Goal: Entertainment & Leisure: Consume media (video, audio)

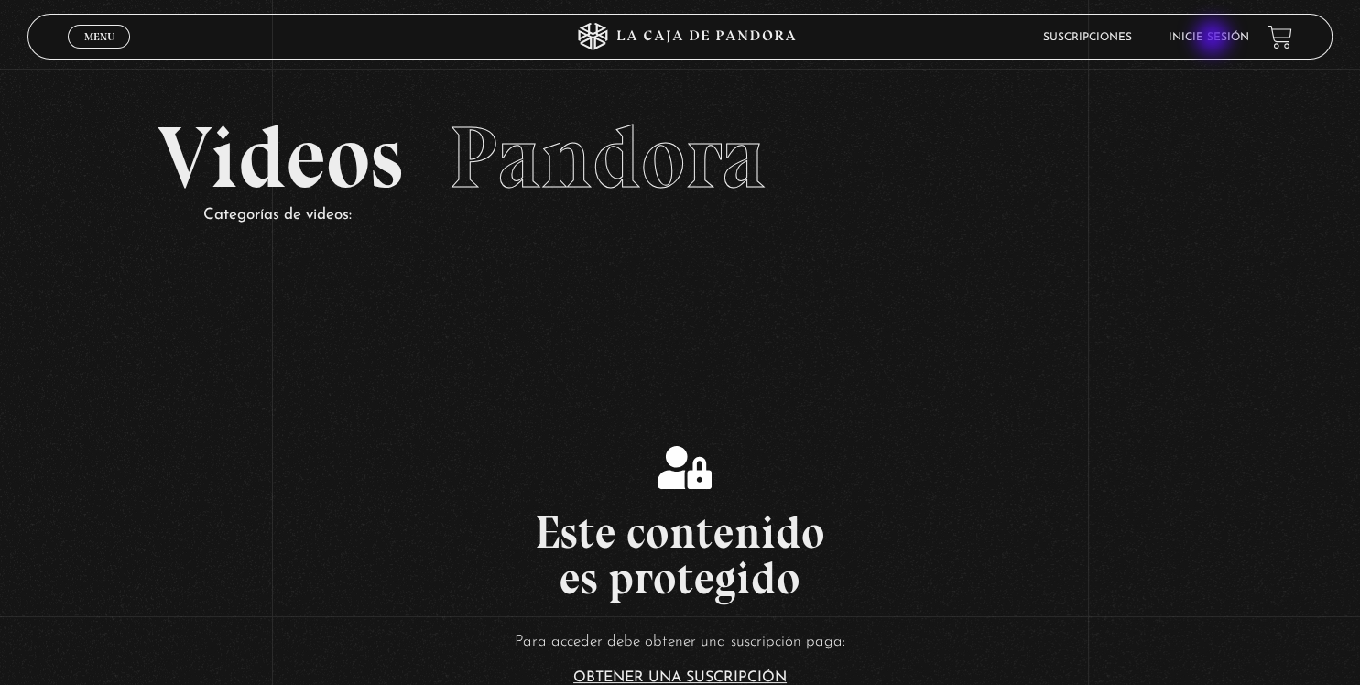
click at [1215, 40] on link "Inicie sesión" at bounding box center [1209, 37] width 81 height 11
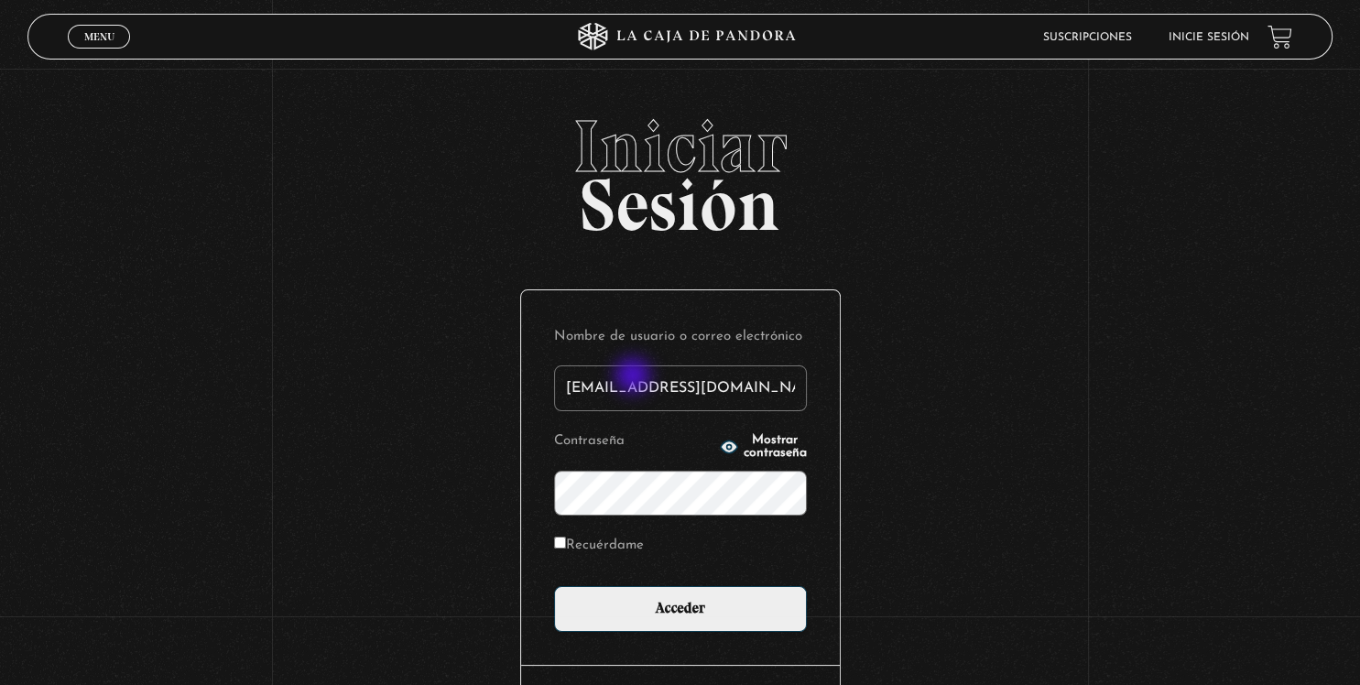
type input "[EMAIL_ADDRESS][DOMAIN_NAME]"
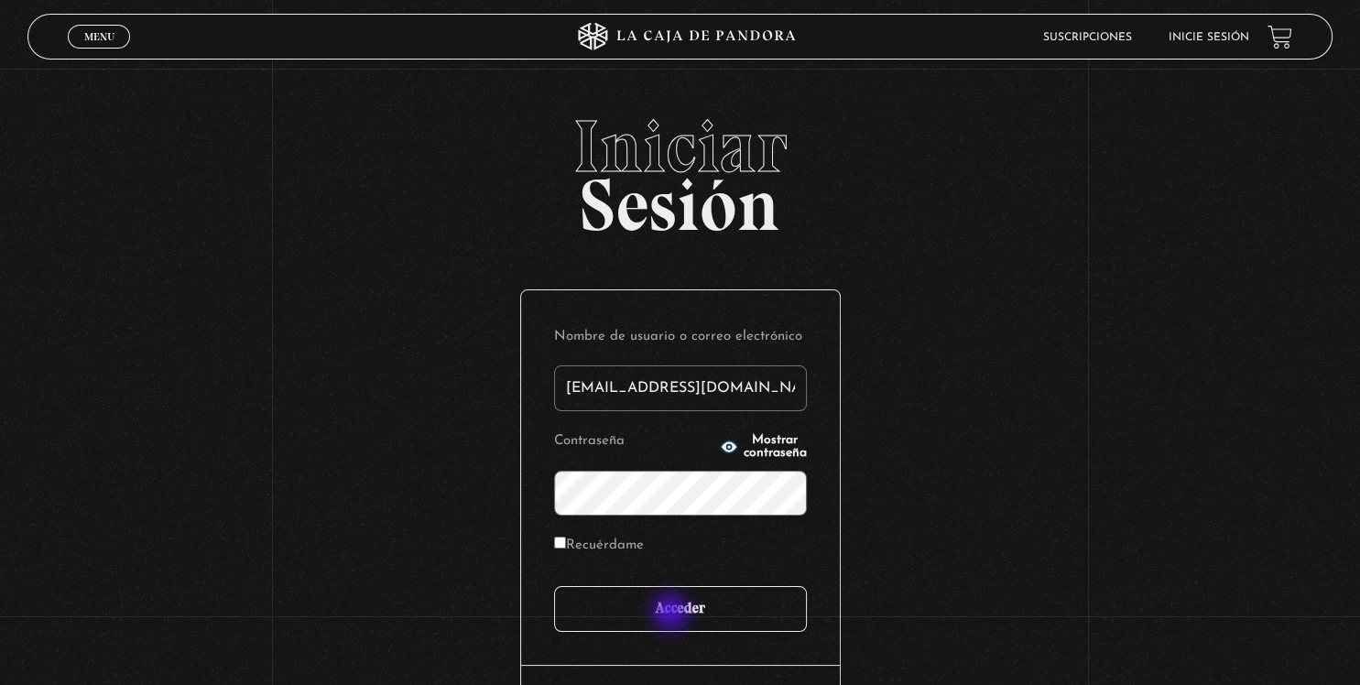
click at [672, 614] on input "Acceder" at bounding box center [680, 609] width 253 height 46
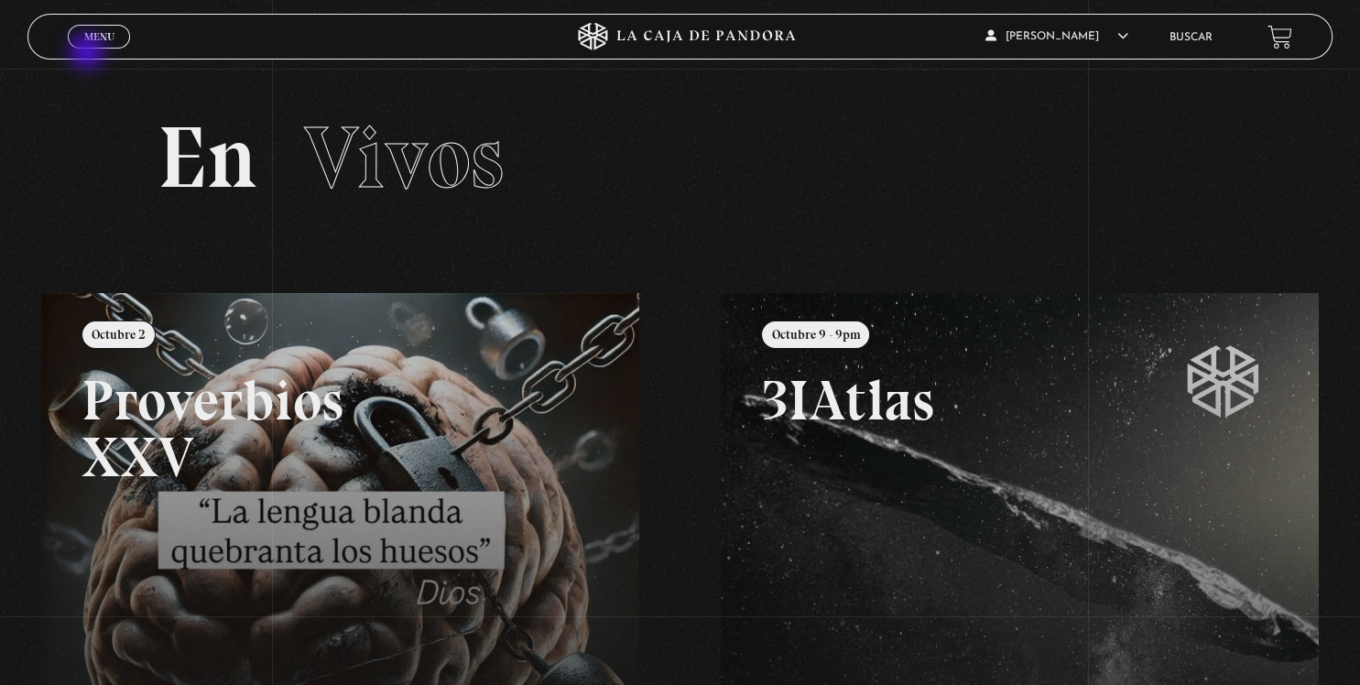
click at [93, 46] on link "Menu Cerrar" at bounding box center [99, 37] width 62 height 24
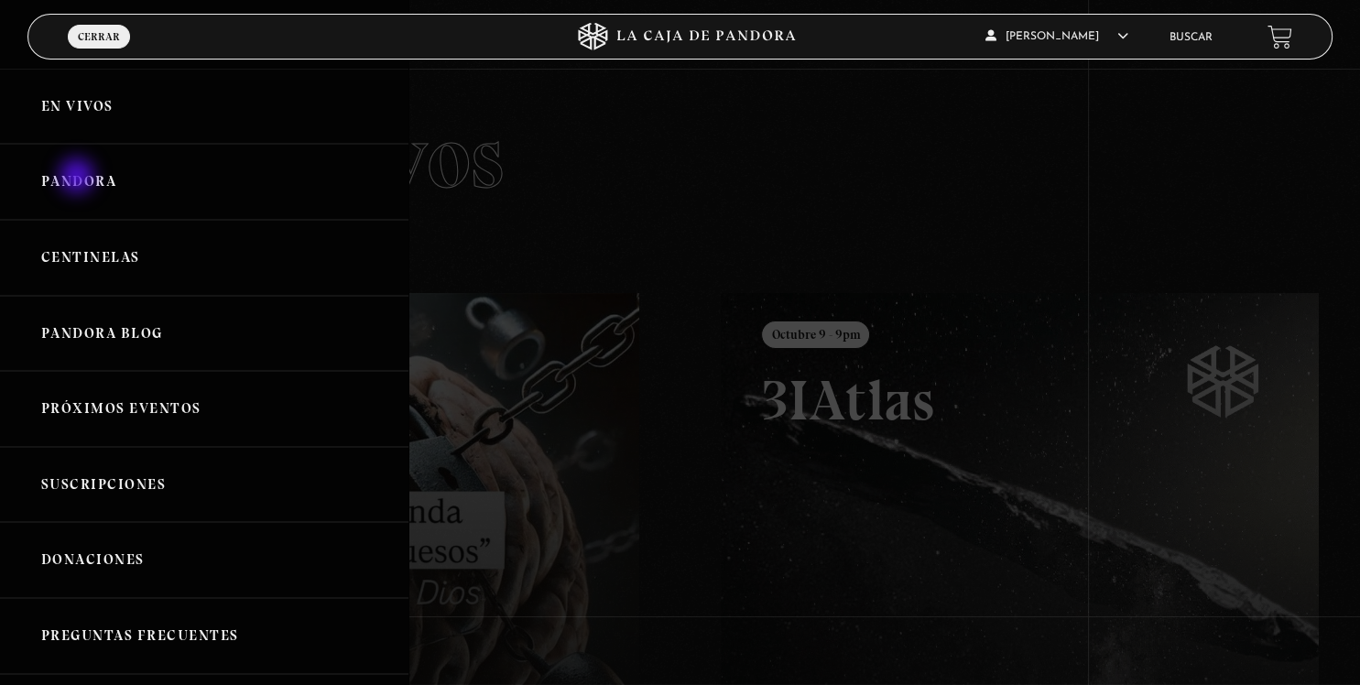
click at [79, 180] on link "Pandora" at bounding box center [204, 182] width 409 height 76
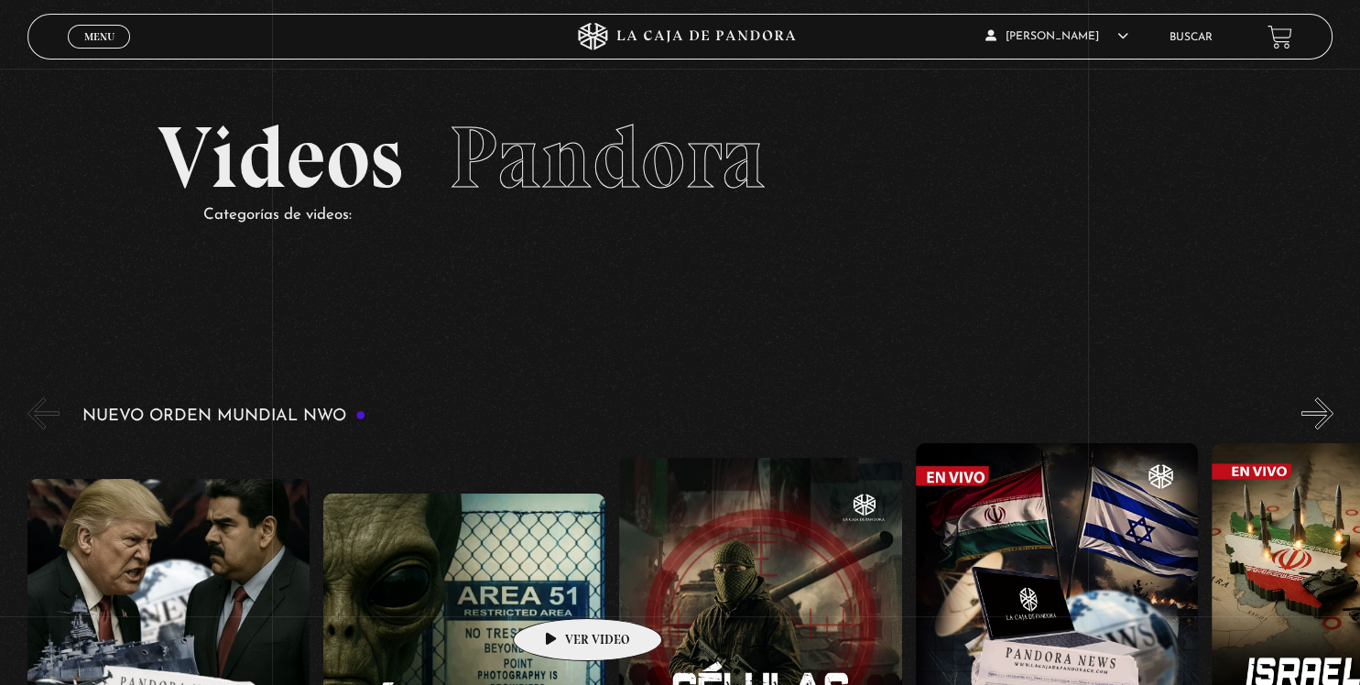
scroll to position [96, 0]
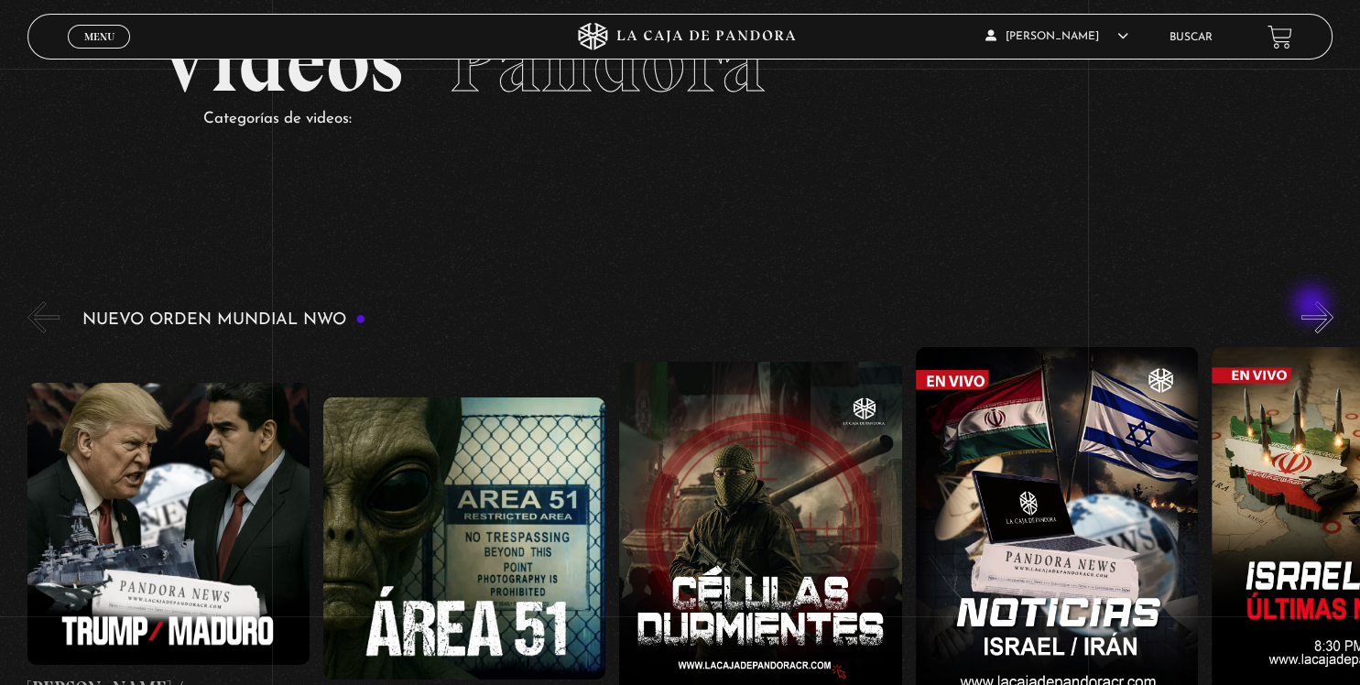
click at [1314, 306] on button "»" at bounding box center [1318, 317] width 32 height 32
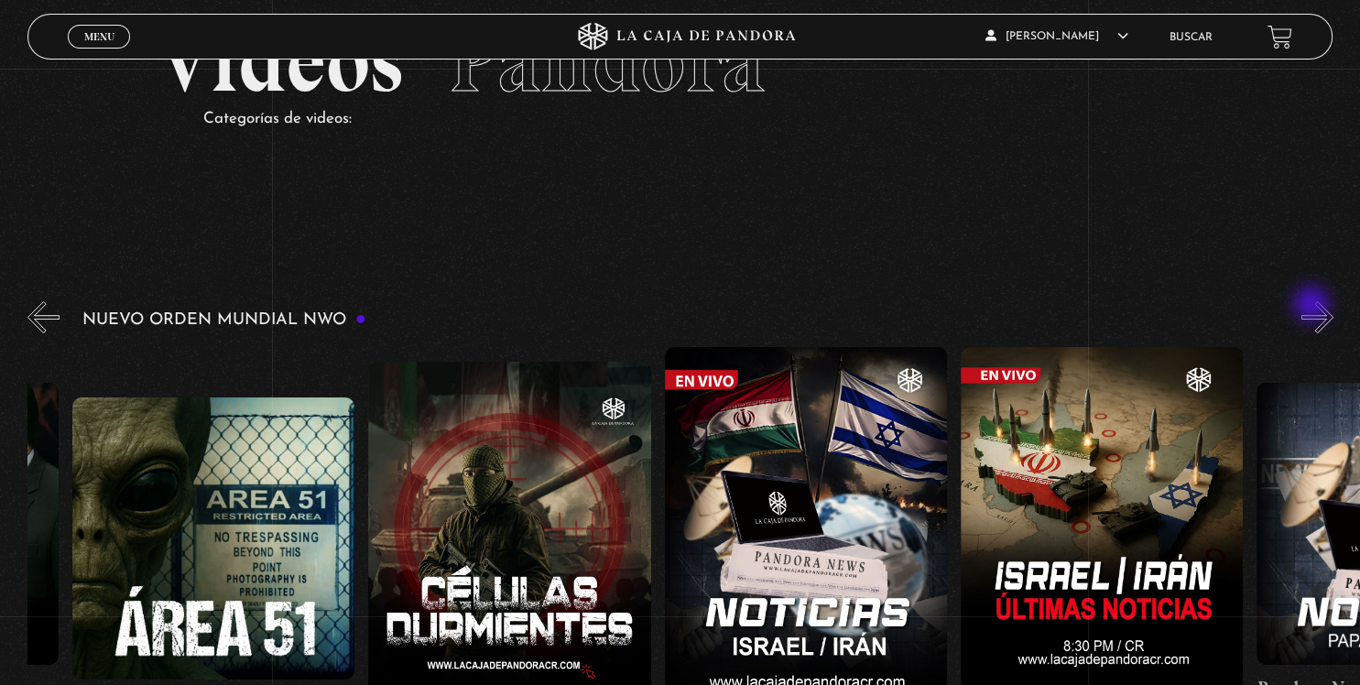
click at [1314, 306] on button "»" at bounding box center [1318, 317] width 32 height 32
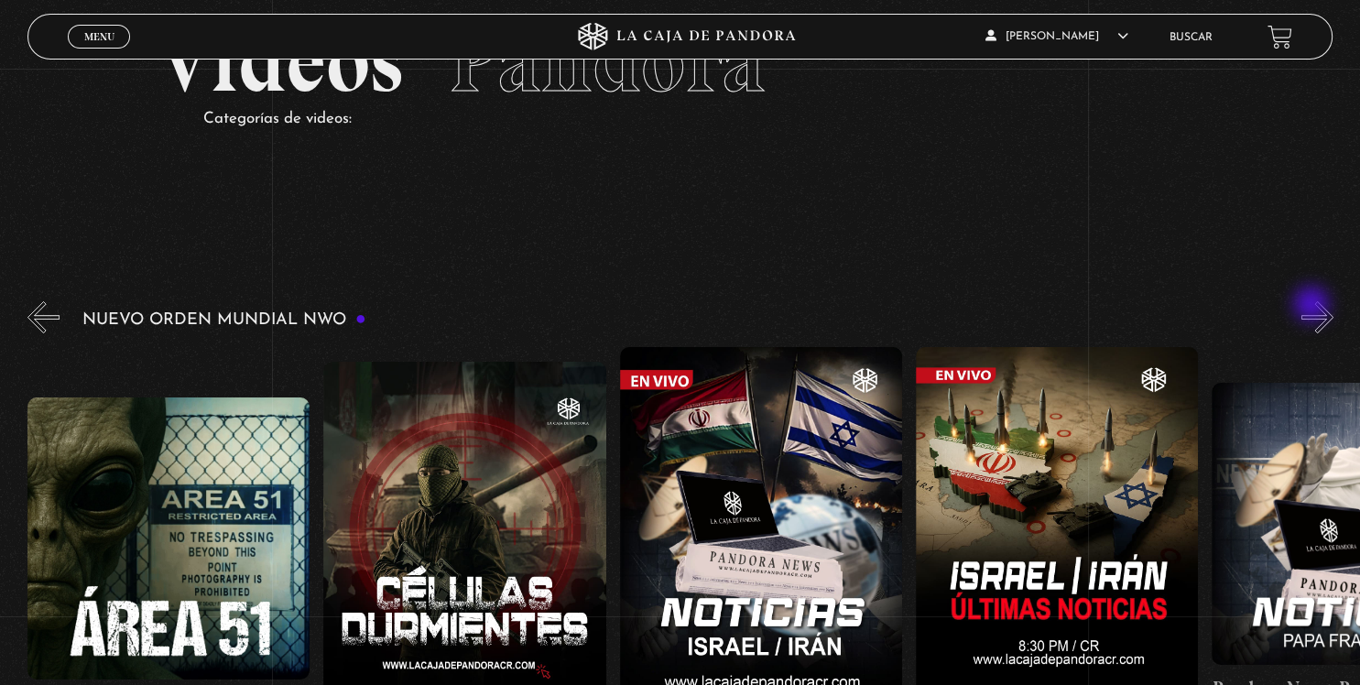
click at [1314, 306] on button "»" at bounding box center [1318, 317] width 32 height 32
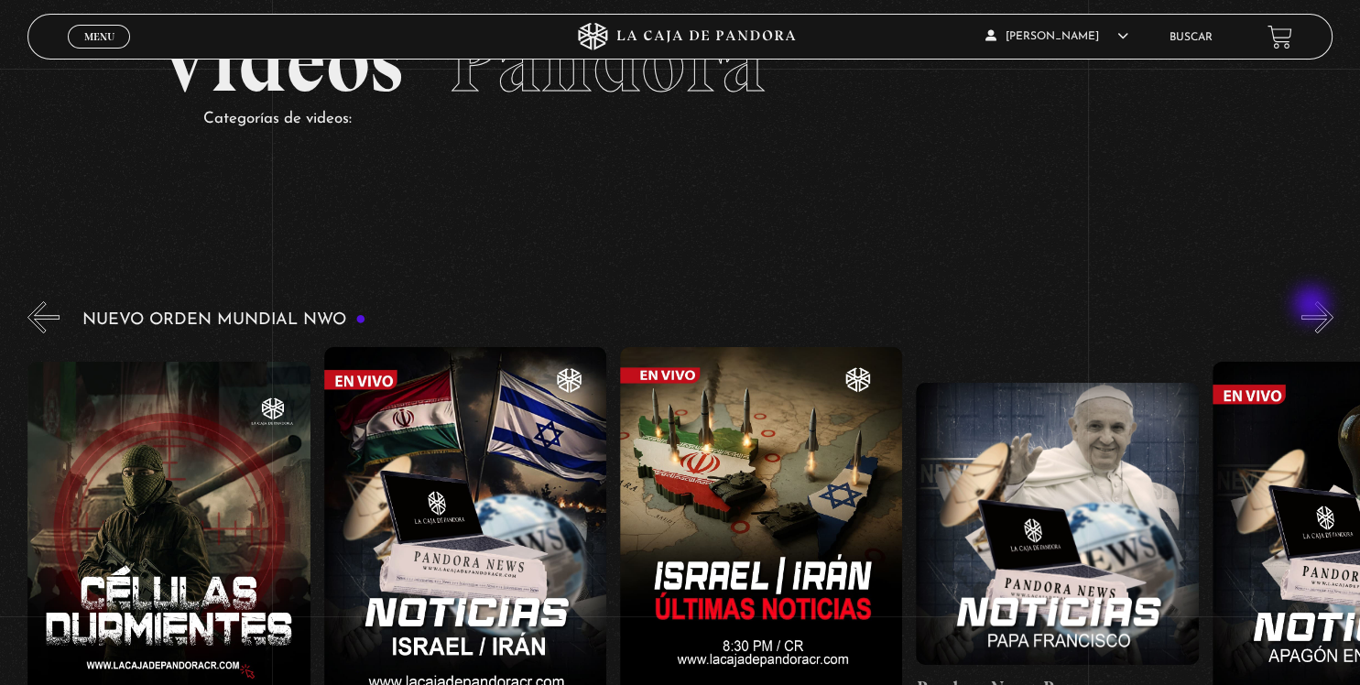
click at [1314, 306] on button "»" at bounding box center [1318, 317] width 32 height 32
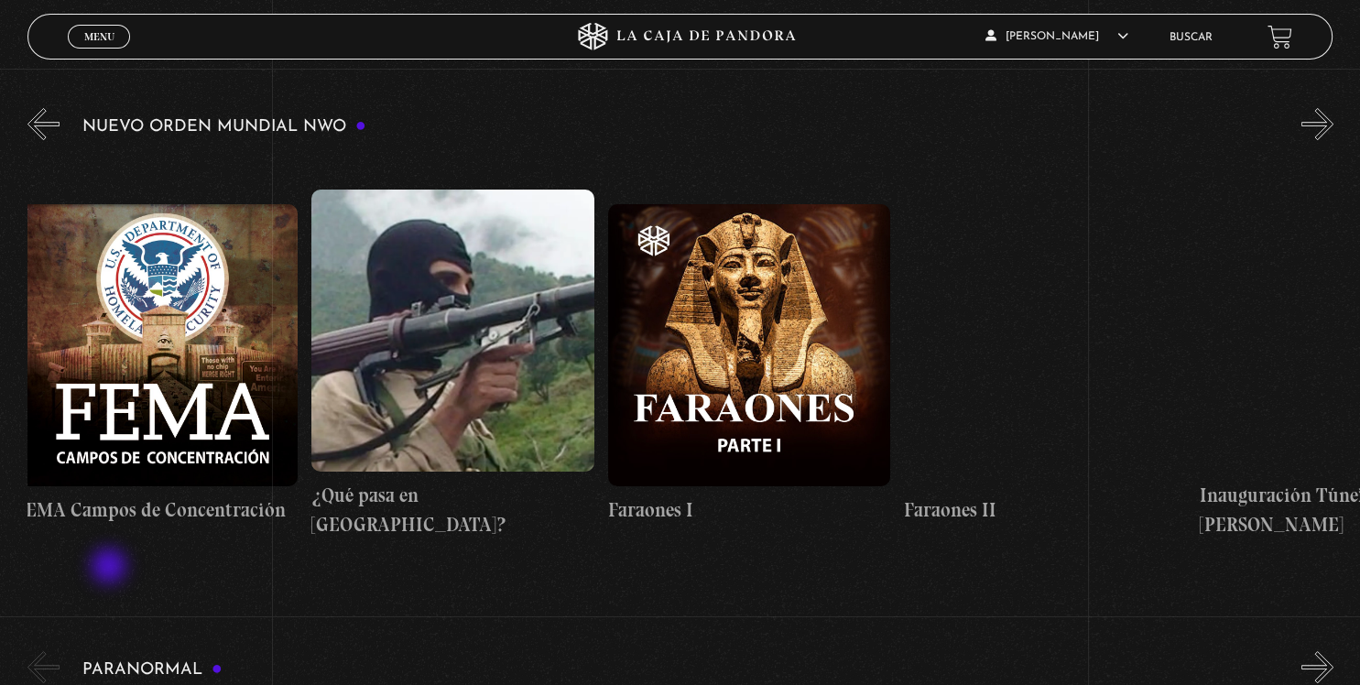
scroll to position [0, 20166]
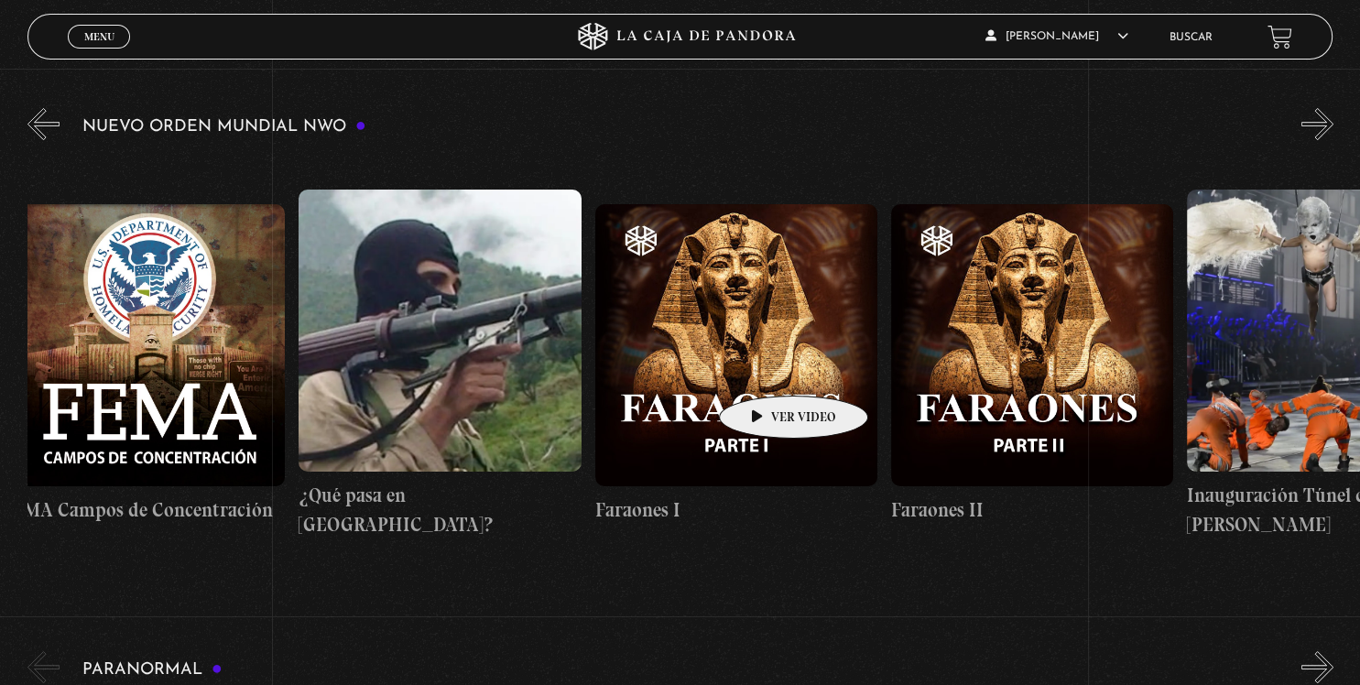
click at [765, 368] on figure at bounding box center [736, 345] width 282 height 282
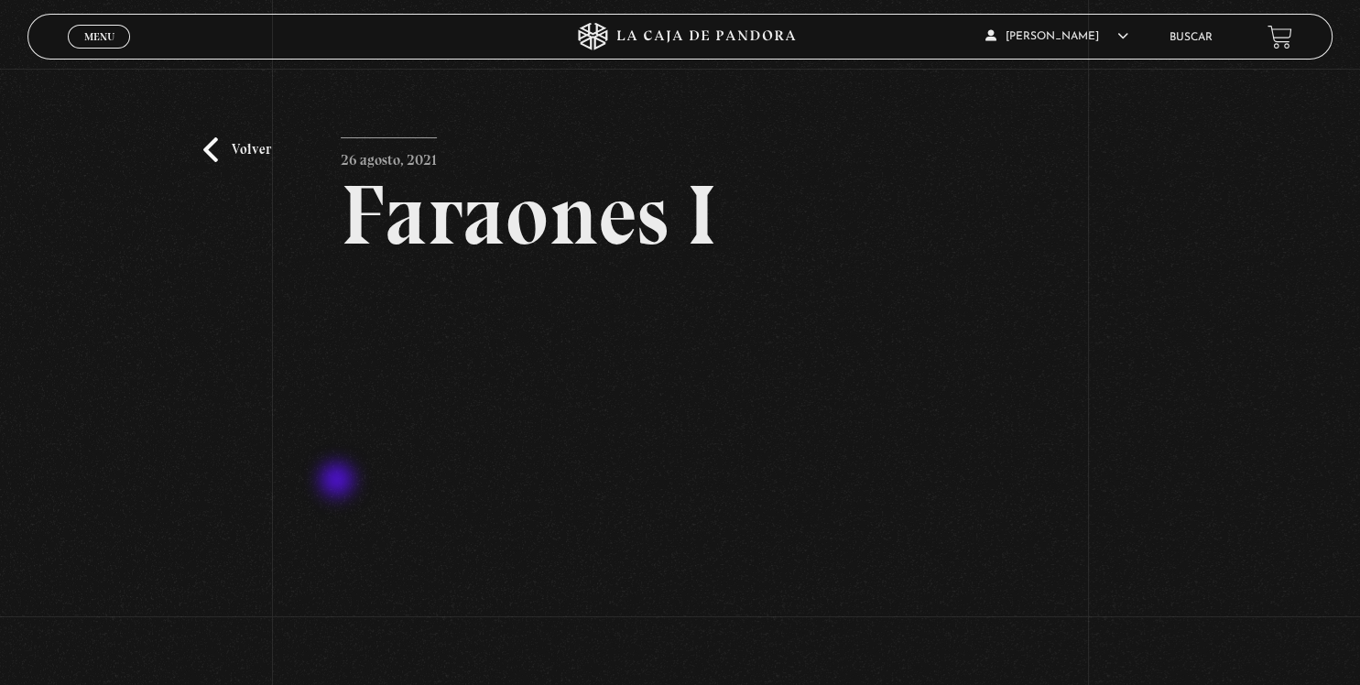
scroll to position [96, 0]
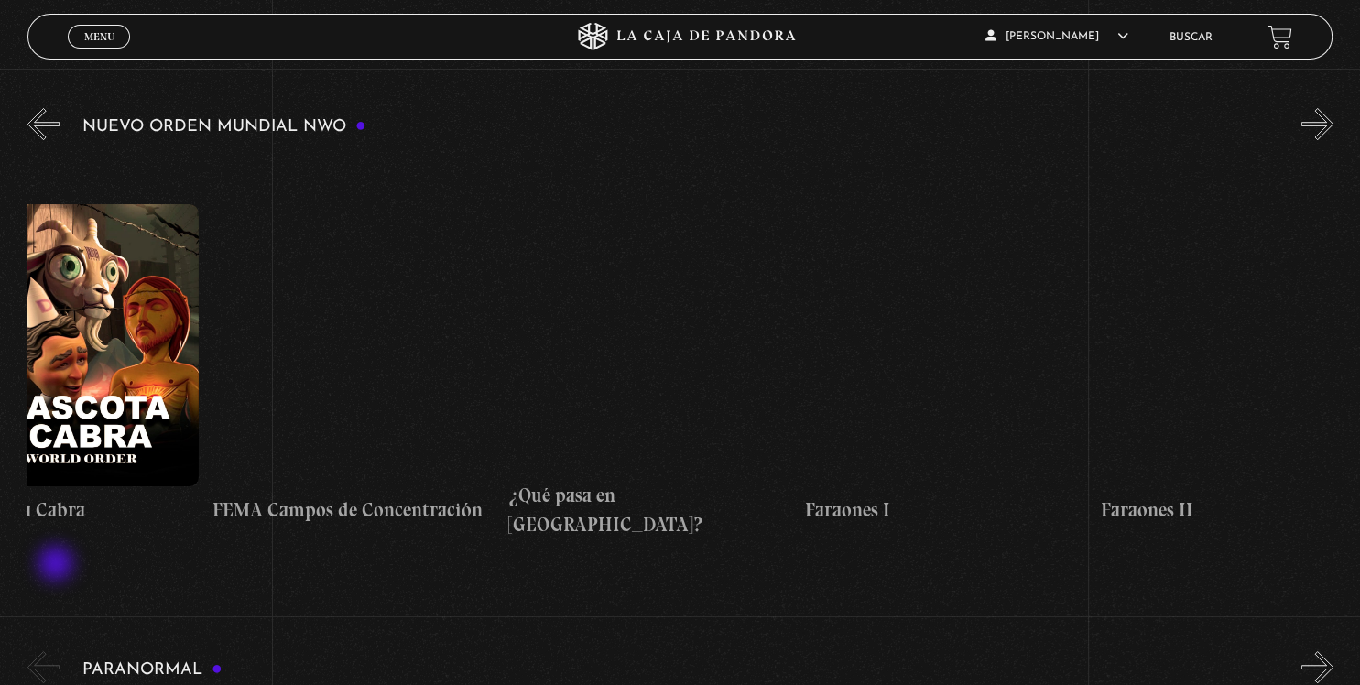
scroll to position [0, 20323]
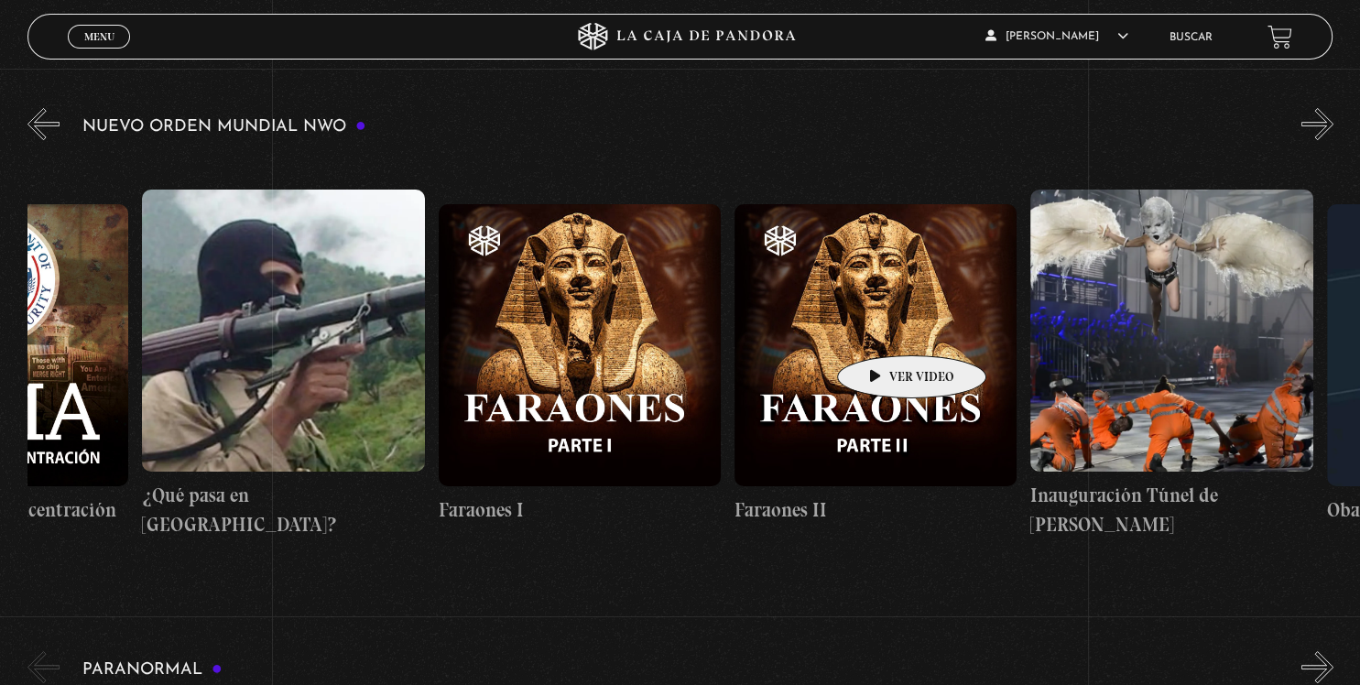
click at [883, 328] on figure at bounding box center [876, 345] width 282 height 282
